Goal: Information Seeking & Learning: Learn about a topic

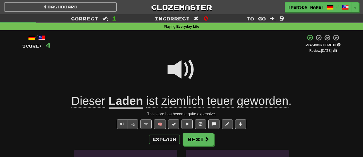
scroll to position [40, 0]
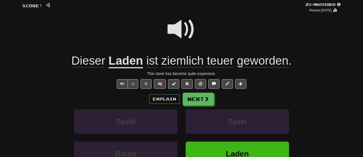
click at [81, 63] on span "Dieser" at bounding box center [88, 60] width 34 height 13
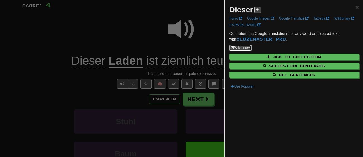
click at [243, 47] on button "Wiktionary" at bounding box center [240, 48] width 22 height 6
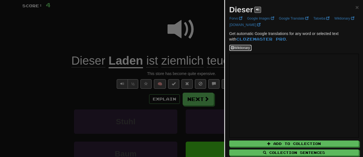
click at [245, 46] on button "Wiktionary" at bounding box center [240, 48] width 22 height 6
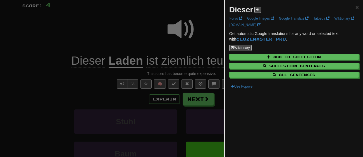
click at [152, 44] on div at bounding box center [181, 78] width 363 height 157
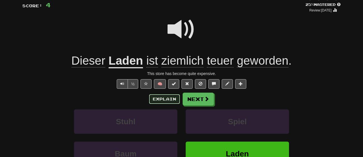
click at [163, 102] on button "Explain" at bounding box center [164, 98] width 31 height 9
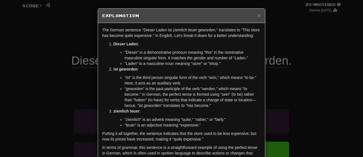
click at [27, 68] on div "× Explanation The German sentence "Dieser Laden ist ziemlich teuer geworden." t…" at bounding box center [181, 78] width 363 height 157
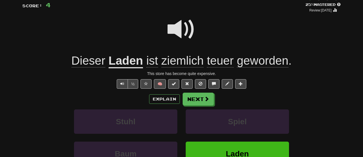
click at [185, 24] on span at bounding box center [181, 29] width 28 height 28
click at [123, 84] on span "Text-to-speech controls" at bounding box center [122, 83] width 4 height 4
click at [130, 82] on button "½" at bounding box center [133, 83] width 11 height 9
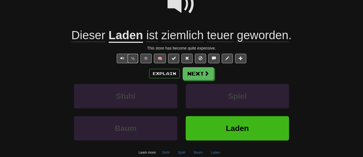
scroll to position [64, 0]
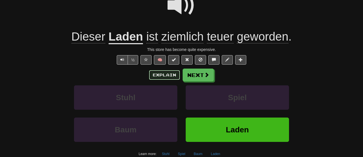
click at [166, 78] on button "Explain" at bounding box center [164, 74] width 31 height 9
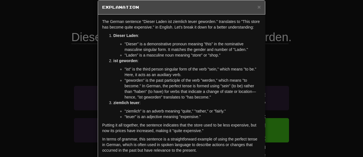
scroll to position [9, 0]
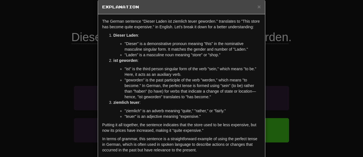
click at [62, 87] on div "× Explanation The German sentence "Dieser Laden ist ziemlich teuer geworden." t…" at bounding box center [181, 78] width 363 height 157
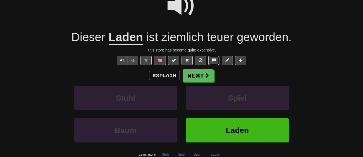
click at [212, 58] on span at bounding box center [214, 60] width 4 height 4
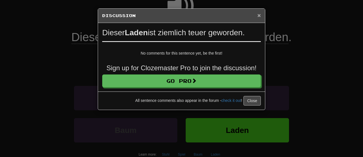
click at [259, 17] on span "×" at bounding box center [258, 15] width 3 height 6
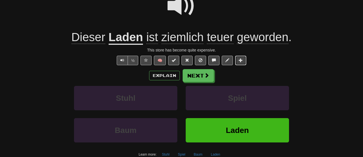
click at [246, 64] on button at bounding box center [240, 60] width 11 height 9
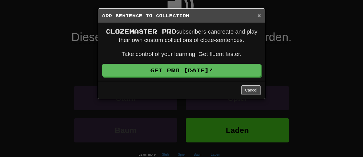
click at [257, 18] on span "×" at bounding box center [258, 15] width 3 height 6
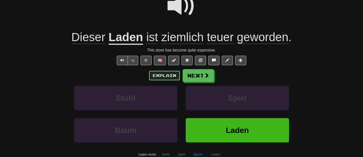
click at [160, 73] on button "Explain" at bounding box center [164, 75] width 31 height 9
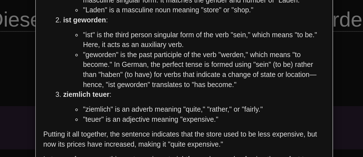
scroll to position [38, 0]
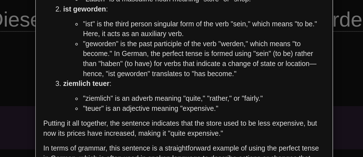
click at [78, 67] on div "× Explanation The German sentence "Dieser Laden ist ziemlich teuer geworden." t…" at bounding box center [181, 78] width 363 height 157
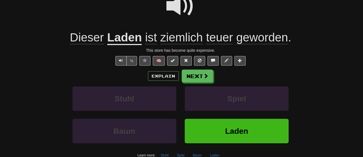
scroll to position [63, 0]
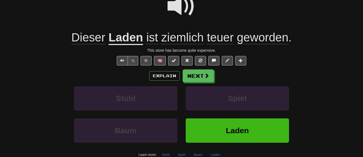
click at [192, 15] on span at bounding box center [181, 6] width 28 height 28
click at [134, 61] on button "½" at bounding box center [133, 60] width 11 height 9
click at [165, 72] on button "Explain" at bounding box center [164, 75] width 31 height 9
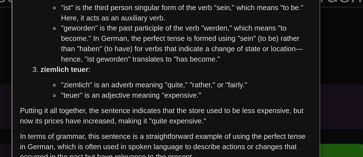
scroll to position [38, 0]
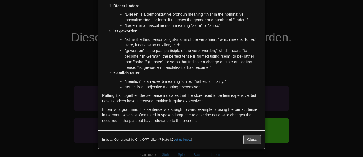
click at [270, 136] on div "× Explanation The German sentence "Dieser Laden ist ziemlich teuer geworden." t…" at bounding box center [181, 78] width 363 height 157
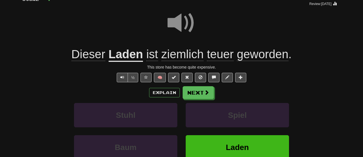
scroll to position [45, 0]
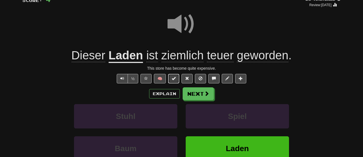
click at [174, 79] on span at bounding box center [174, 78] width 4 height 4
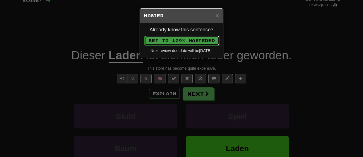
click at [208, 39] on button "Set to 100% Mastered" at bounding box center [181, 40] width 75 height 9
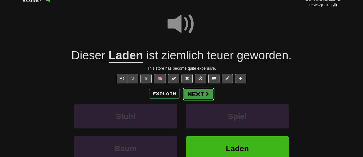
click at [198, 90] on button "Next" at bounding box center [198, 93] width 31 height 13
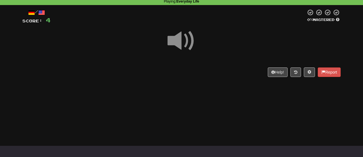
scroll to position [23, 0]
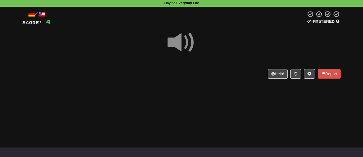
click at [182, 49] on span at bounding box center [181, 42] width 28 height 28
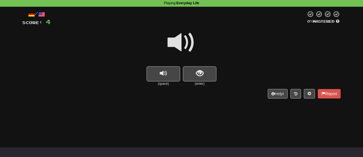
click at [181, 45] on span at bounding box center [181, 42] width 28 height 28
click at [167, 76] on button "replay audio" at bounding box center [163, 73] width 33 height 15
click at [194, 71] on button "show sentence" at bounding box center [199, 73] width 33 height 15
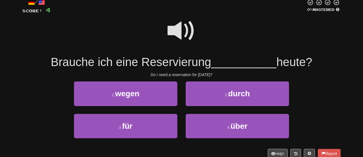
scroll to position [36, 0]
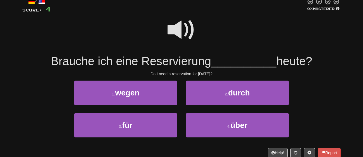
click at [180, 31] on span at bounding box center [181, 30] width 28 height 28
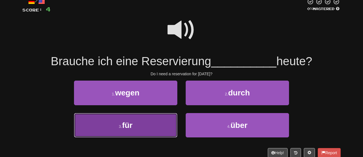
click at [158, 116] on button "3 . für" at bounding box center [125, 125] width 103 height 24
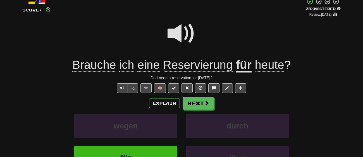
click at [77, 64] on span "Brauche" at bounding box center [94, 64] width 44 height 13
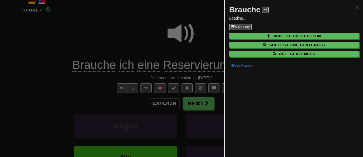
click at [77, 64] on div at bounding box center [181, 78] width 363 height 157
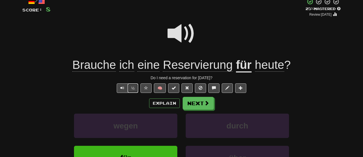
click at [132, 90] on button "½" at bounding box center [133, 87] width 11 height 9
click at [90, 60] on span "Brauche" at bounding box center [94, 64] width 44 height 13
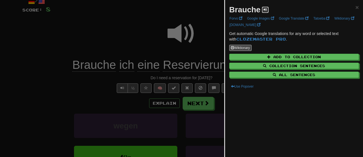
click at [264, 11] on span at bounding box center [264, 9] width 3 height 3
click at [282, 6] on div "Brauche ×" at bounding box center [293, 9] width 129 height 11
click at [266, 9] on span at bounding box center [264, 9] width 3 height 3
click at [109, 68] on div at bounding box center [181, 78] width 363 height 157
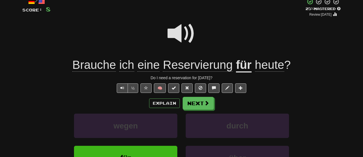
click at [181, 40] on span at bounding box center [181, 34] width 28 height 28
click at [203, 68] on span "Reservierung" at bounding box center [198, 64] width 70 height 13
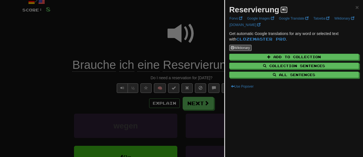
click at [282, 12] on button at bounding box center [283, 10] width 7 height 6
click at [141, 38] on div at bounding box center [181, 78] width 363 height 157
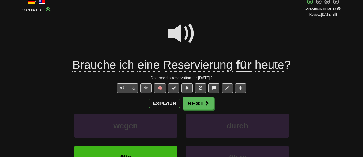
click at [155, 61] on span "eine" at bounding box center [148, 64] width 22 height 13
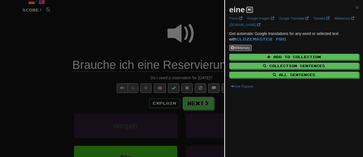
click at [251, 11] on button at bounding box center [249, 10] width 7 height 6
click at [155, 36] on div at bounding box center [181, 78] width 363 height 157
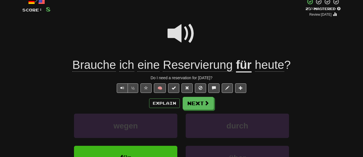
click at [273, 65] on span "heute" at bounding box center [269, 64] width 29 height 13
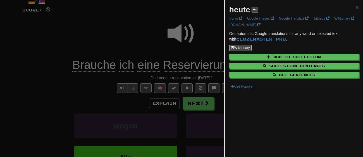
click at [181, 40] on div at bounding box center [181, 78] width 363 height 157
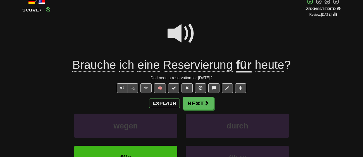
click at [186, 38] on span at bounding box center [181, 34] width 28 height 28
click at [133, 91] on button "½" at bounding box center [133, 87] width 11 height 9
click at [181, 63] on span "Reservierung" at bounding box center [198, 64] width 70 height 13
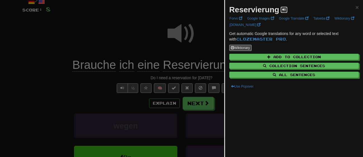
click at [285, 9] on span at bounding box center [283, 9] width 3 height 3
click at [107, 59] on div at bounding box center [181, 78] width 363 height 157
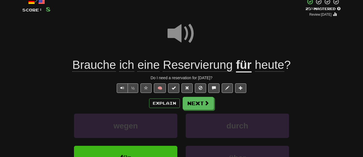
click at [109, 69] on span "Brauche" at bounding box center [94, 64] width 44 height 13
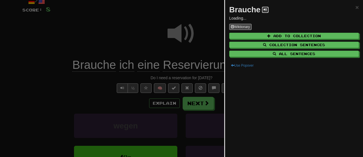
click at [265, 11] on span at bounding box center [264, 9] width 3 height 3
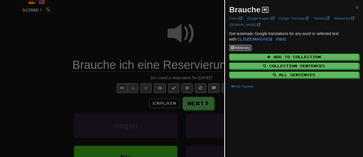
click at [263, 12] on button at bounding box center [265, 10] width 7 height 6
click at [164, 35] on div at bounding box center [181, 78] width 363 height 157
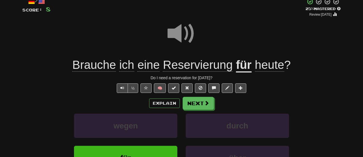
click at [179, 40] on span at bounding box center [181, 34] width 28 height 28
click at [240, 68] on u "für" at bounding box center [244, 65] width 16 height 14
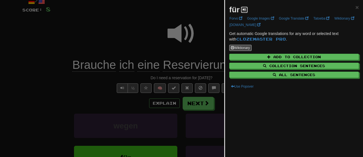
click at [245, 12] on button at bounding box center [244, 10] width 7 height 6
click at [244, 12] on button at bounding box center [244, 10] width 7 height 6
click at [173, 32] on div at bounding box center [181, 78] width 363 height 157
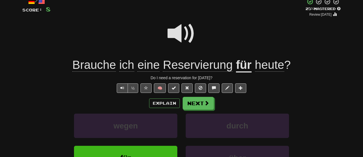
click at [263, 52] on div at bounding box center [181, 37] width 318 height 40
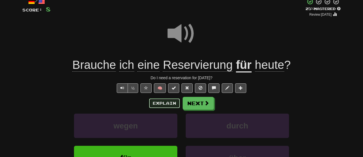
click at [150, 99] on button "Explain" at bounding box center [164, 102] width 31 height 9
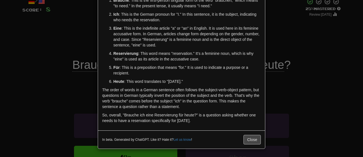
click at [305, 75] on div "× Explanation The German sentence "Brauche ich eine Reservierung für heute?" tr…" at bounding box center [181, 78] width 363 height 157
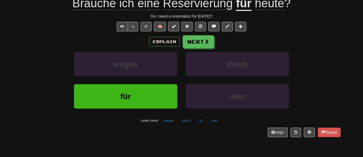
scroll to position [98, 0]
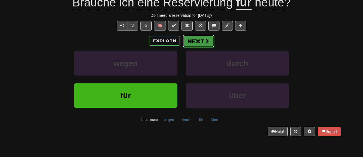
click at [198, 43] on button "Next" at bounding box center [198, 41] width 31 height 13
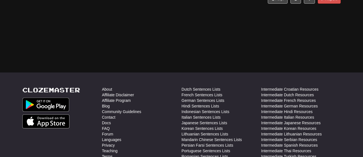
scroll to position [0, 0]
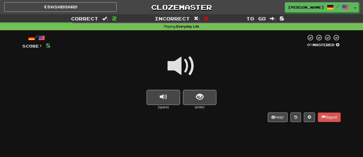
click at [183, 64] on span at bounding box center [181, 66] width 28 height 28
click at [188, 93] on button "show sentence" at bounding box center [199, 97] width 33 height 15
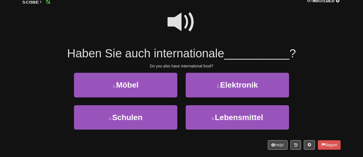
scroll to position [45, 0]
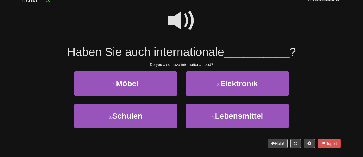
click at [187, 24] on span at bounding box center [181, 21] width 28 height 28
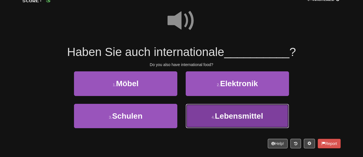
click at [238, 108] on button "4 . Lebensmittel" at bounding box center [237, 116] width 103 height 24
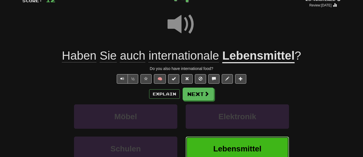
scroll to position [0, 0]
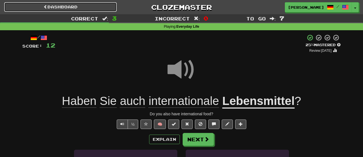
click at [65, 6] on link "Dashboard" at bounding box center [60, 6] width 112 height 9
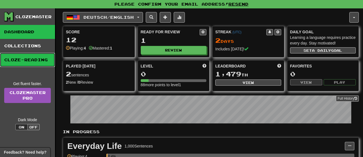
click at [28, 54] on link "Cloze-Reading" at bounding box center [27, 60] width 55 height 14
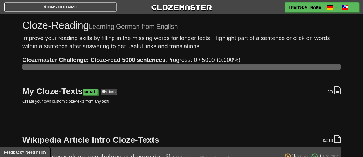
click at [65, 6] on link "Dashboard" at bounding box center [60, 6] width 112 height 9
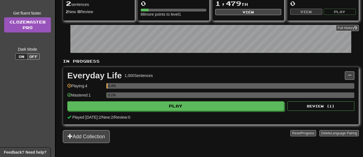
scroll to position [70, 0]
click at [134, 78] on div "1,000 Sentences" at bounding box center [138, 76] width 28 height 6
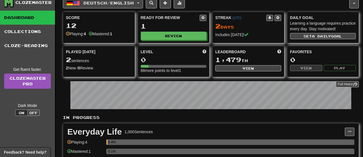
scroll to position [0, 0]
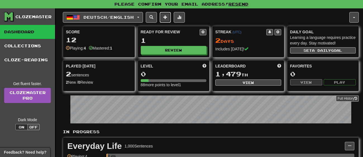
click at [166, 16] on button at bounding box center [165, 17] width 11 height 11
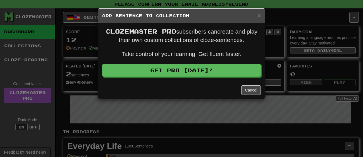
click at [306, 19] on div "× Add Sentence to Collection Clozemaster Pro subscribers can create and play th…" at bounding box center [181, 78] width 363 height 157
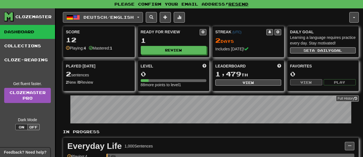
click at [140, 16] on button "Deutsch / English" at bounding box center [103, 17] width 80 height 11
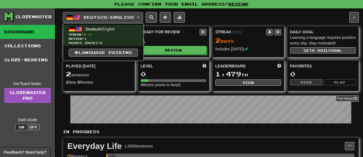
click at [226, 25] on div "Deutsch / English Deutsch / English Streak: 2 Review: 1 Points [DATE]: 8 Langua…" at bounding box center [211, 117] width 296 height 219
